Goal: Transaction & Acquisition: Purchase product/service

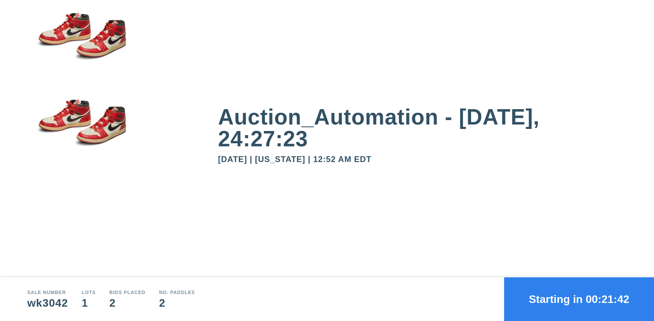
click at [579, 299] on button "Starting in 00:21:42" at bounding box center [579, 299] width 150 height 44
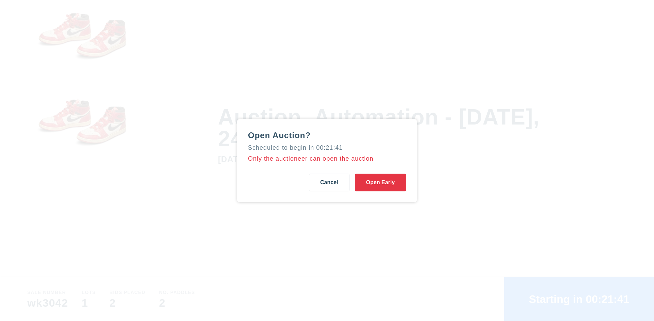
click at [381, 182] on button "Open Early" at bounding box center [380, 182] width 51 height 18
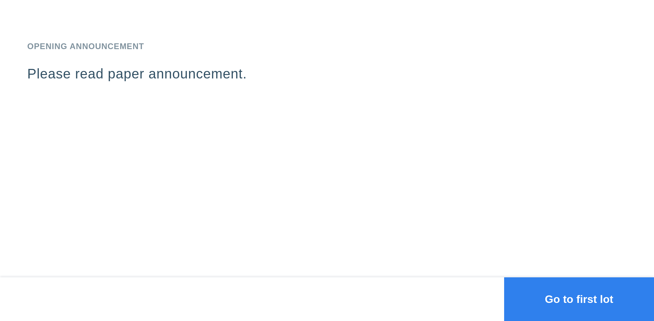
click at [579, 299] on button "Go to first lot" at bounding box center [579, 299] width 150 height 44
